Goal: Transaction & Acquisition: Purchase product/service

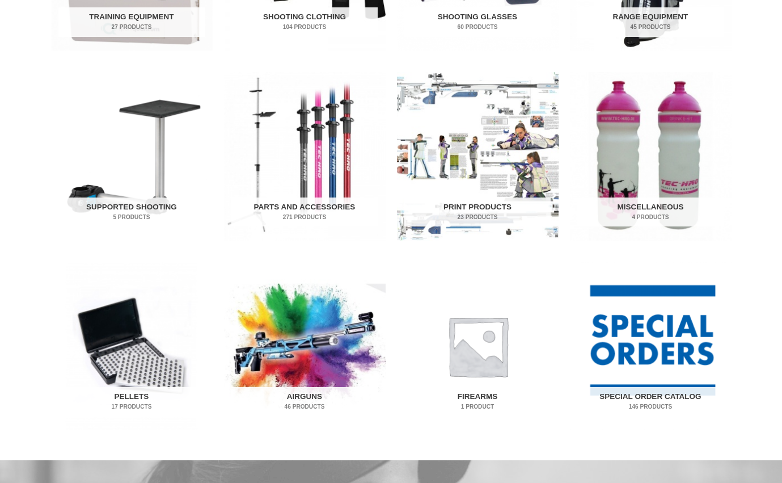
scroll to position [567, 0]
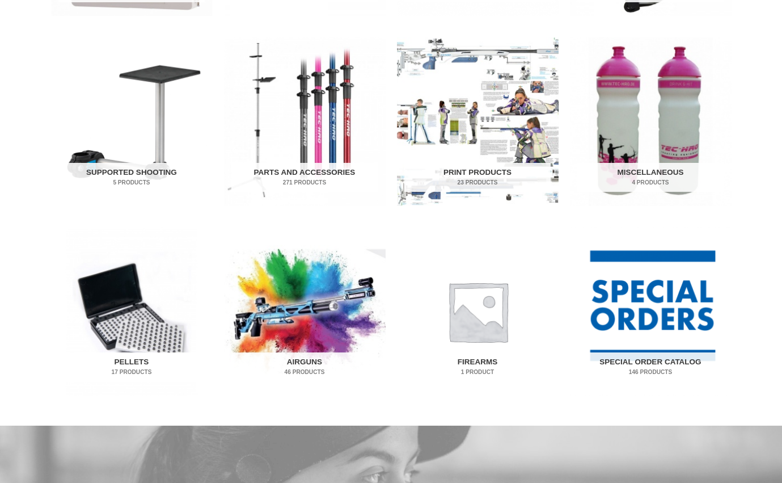
click at [140, 319] on img "Visit product category Pellets" at bounding box center [132, 311] width 162 height 168
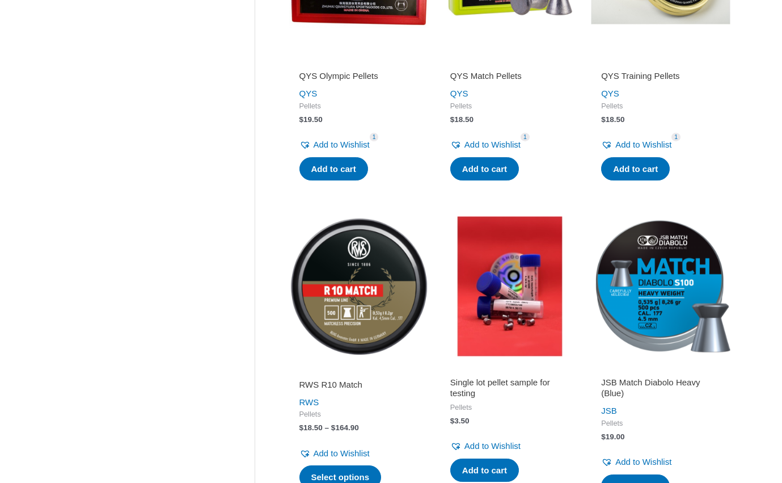
scroll to position [340, 0]
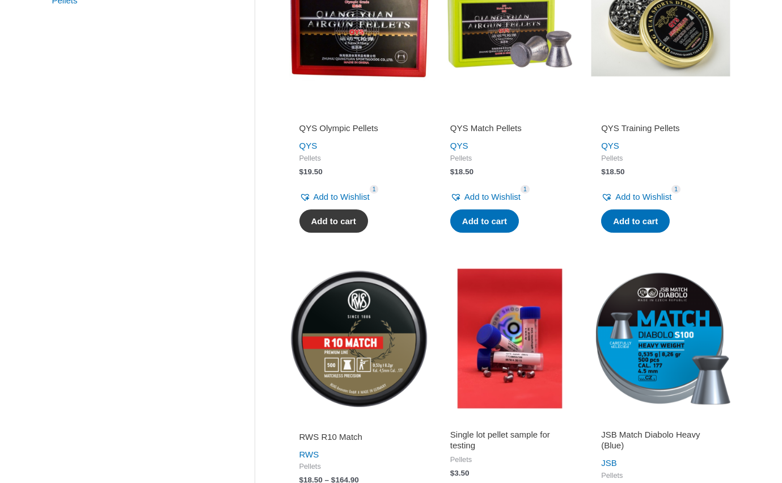
click at [346, 229] on link "Add to cart" at bounding box center [334, 221] width 69 height 24
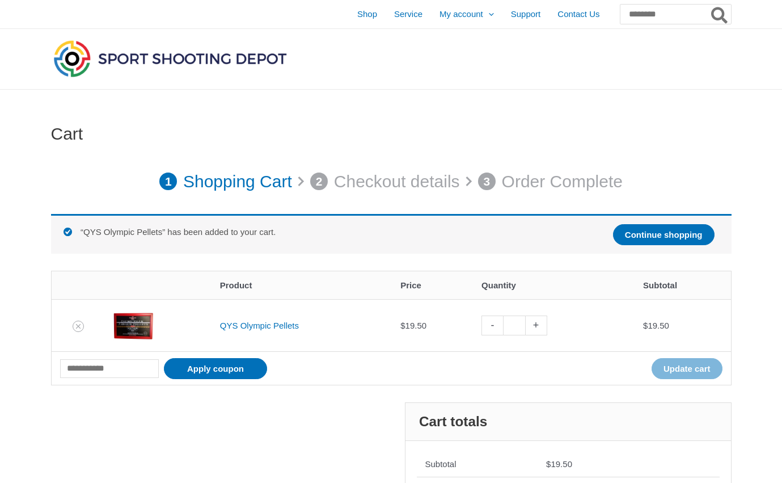
click at [538, 331] on link "+" at bounding box center [537, 325] width 22 height 20
type input "*"
click at [538, 331] on div at bounding box center [391, 328] width 681 height 115
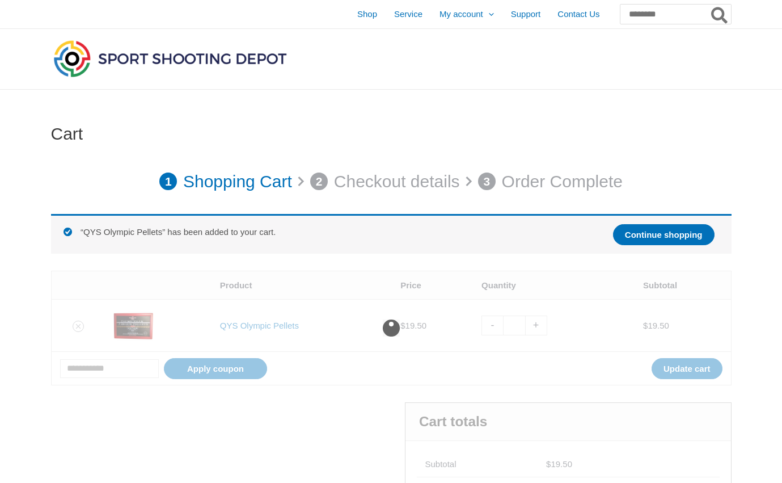
click at [538, 331] on div at bounding box center [391, 328] width 681 height 115
